Goal: Transaction & Acquisition: Purchase product/service

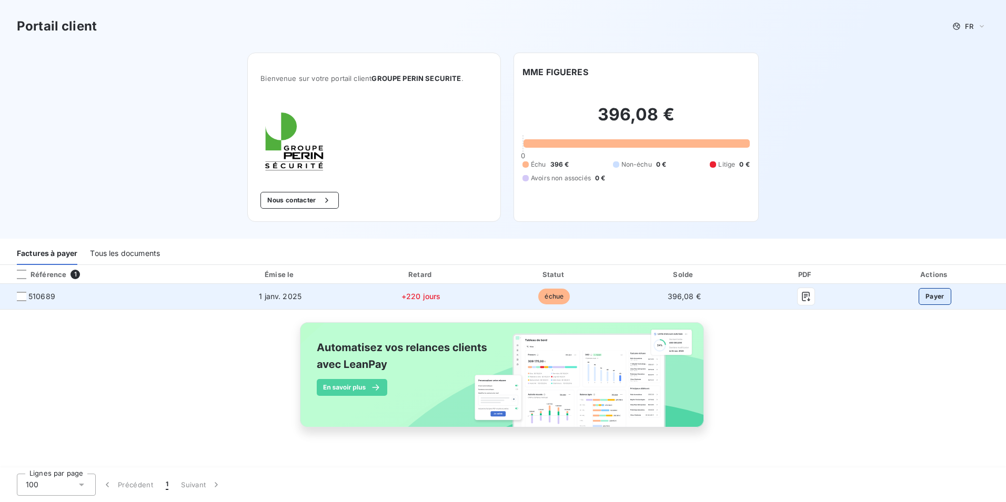
click at [926, 298] on button "Payer" at bounding box center [934, 296] width 33 height 17
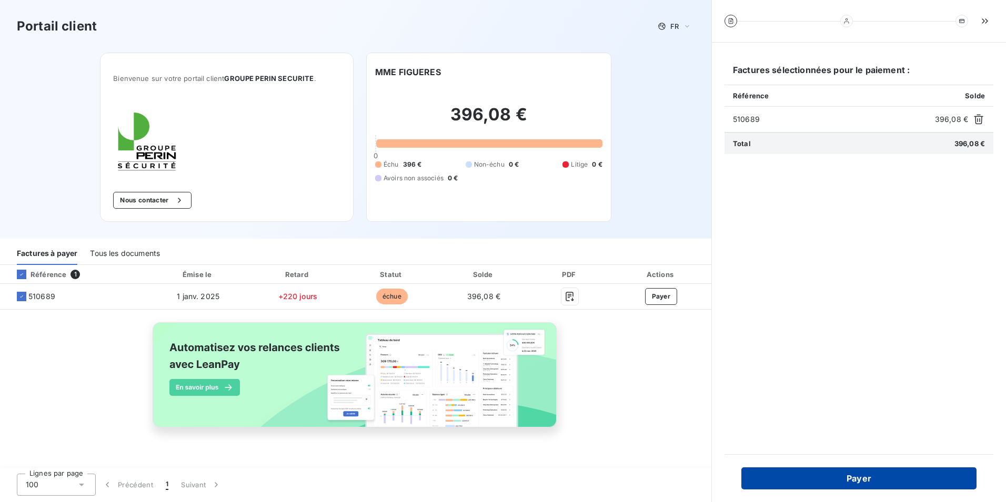
click at [890, 478] on button "Payer" at bounding box center [858, 479] width 235 height 22
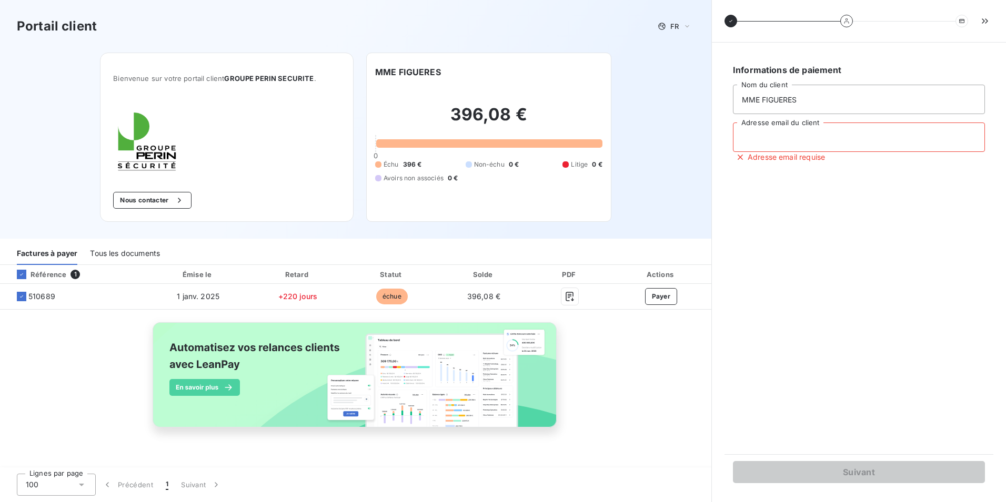
click at [824, 139] on input "Adresse email du client" at bounding box center [859, 137] width 252 height 29
type input "[PERSON_NAME][EMAIL_ADDRESS][DOMAIN_NAME]"
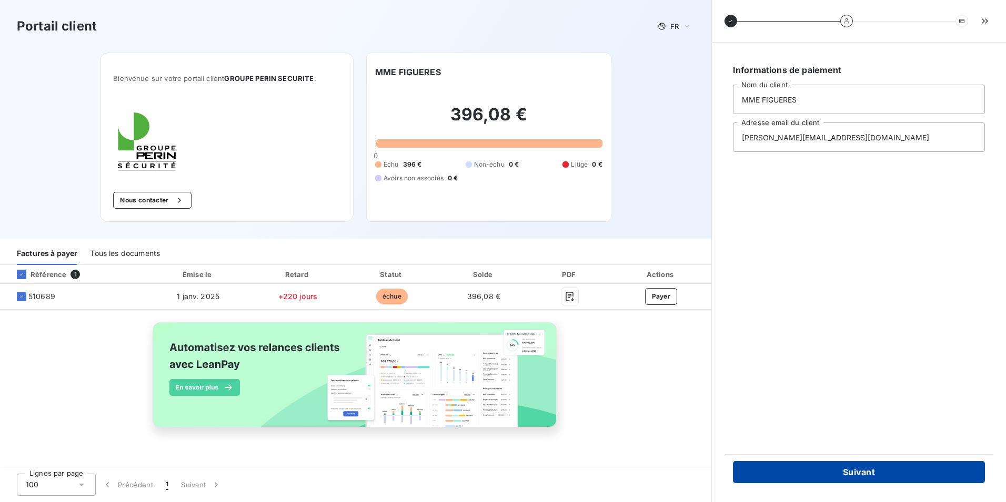
click at [846, 473] on button "Suivant" at bounding box center [859, 472] width 252 height 22
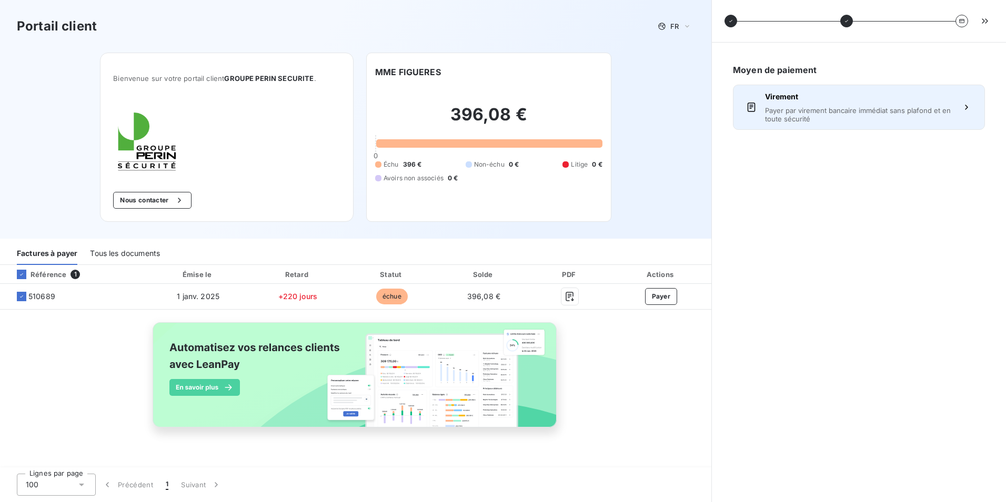
click at [893, 115] on span "Payer par virement bancaire immédiat sans plafond et en toute sécurité" at bounding box center [859, 114] width 188 height 17
